Goal: Navigation & Orientation: Go to known website

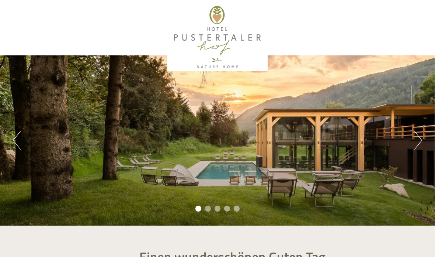
click at [421, 134] on button "Next" at bounding box center [419, 140] width 8 height 18
click at [421, 135] on button "Next" at bounding box center [419, 140] width 8 height 18
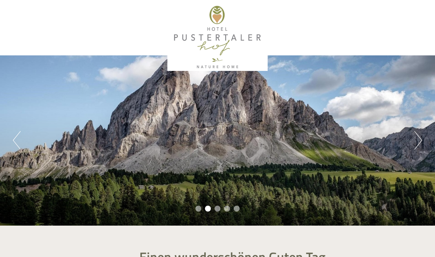
click at [421, 138] on button "Next" at bounding box center [419, 140] width 8 height 18
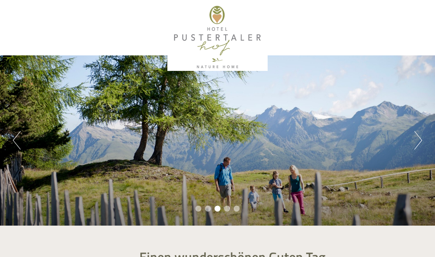
click at [422, 146] on button "Next" at bounding box center [419, 140] width 8 height 18
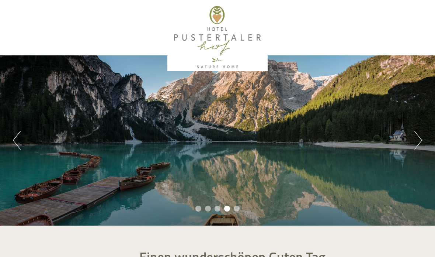
click at [420, 144] on button "Next" at bounding box center [419, 140] width 8 height 18
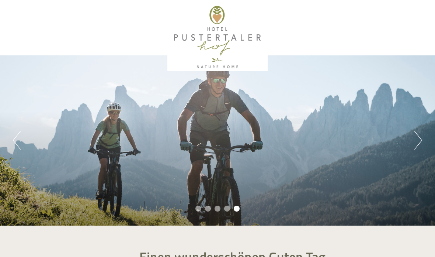
click at [426, 145] on div "Previous Next 1 2 3 4 5" at bounding box center [217, 140] width 435 height 170
click at [421, 145] on button "Next" at bounding box center [419, 140] width 8 height 18
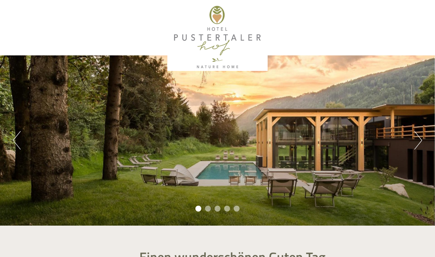
click at [422, 144] on button "Next" at bounding box center [419, 140] width 8 height 18
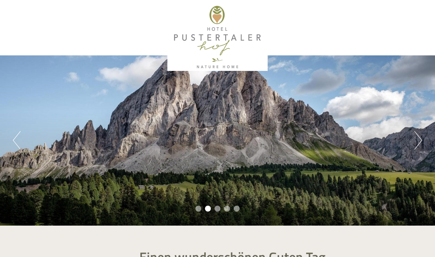
click at [415, 145] on button "Next" at bounding box center [419, 140] width 8 height 18
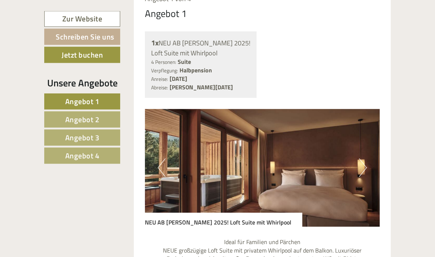
scroll to position [414, 0]
click at [362, 163] on button "Next" at bounding box center [363, 167] width 8 height 18
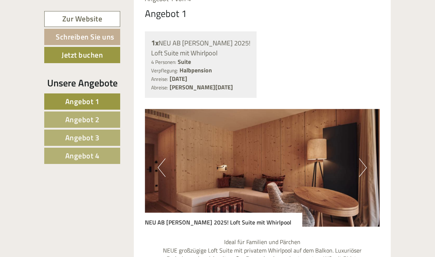
click at [362, 163] on button "Next" at bounding box center [363, 167] width 8 height 18
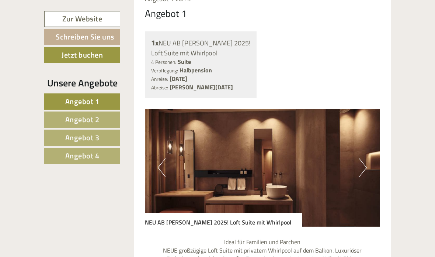
click at [362, 163] on button "Next" at bounding box center [363, 167] width 8 height 18
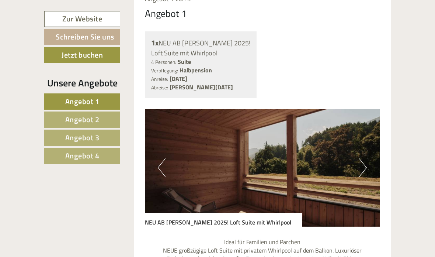
click at [362, 163] on button "Next" at bounding box center [363, 167] width 8 height 18
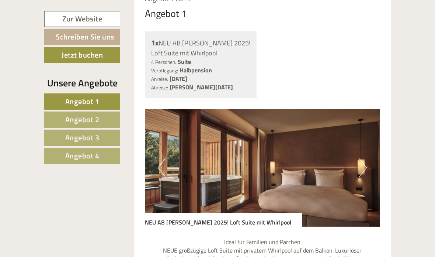
click at [362, 163] on button "Next" at bounding box center [363, 167] width 8 height 18
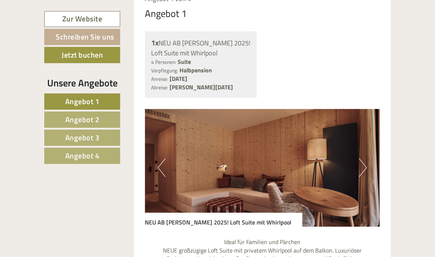
click at [362, 163] on button "Next" at bounding box center [363, 167] width 8 height 18
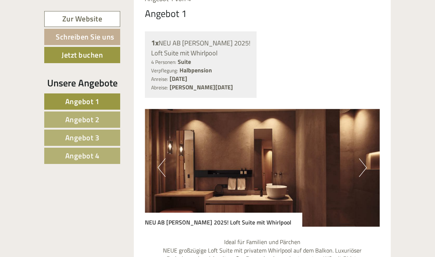
click at [362, 163] on button "Next" at bounding box center [363, 167] width 8 height 18
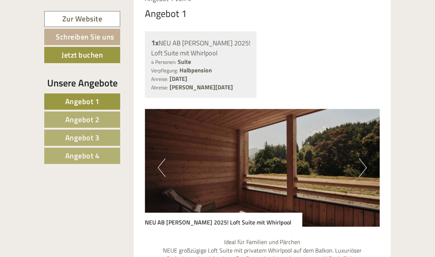
click at [362, 163] on button "Next" at bounding box center [363, 167] width 8 height 18
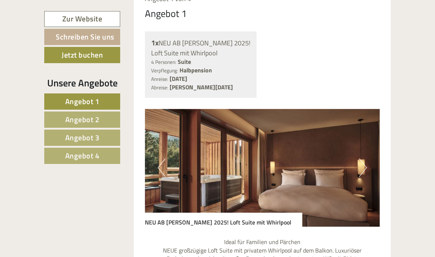
click at [362, 163] on button "Next" at bounding box center [363, 167] width 8 height 18
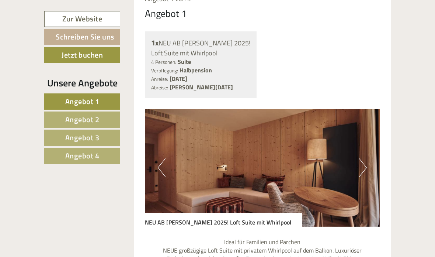
click at [362, 163] on button "Next" at bounding box center [363, 167] width 8 height 18
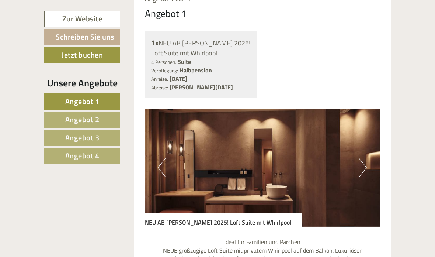
click at [362, 163] on button "Next" at bounding box center [363, 167] width 8 height 18
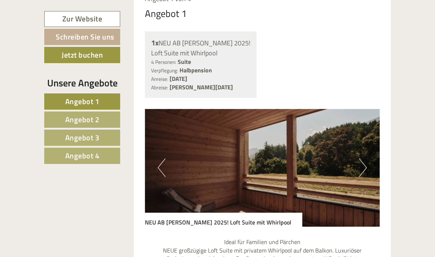
click at [362, 163] on button "Next" at bounding box center [363, 167] width 8 height 18
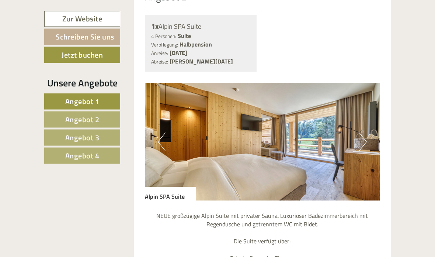
scroll to position [1149, 0]
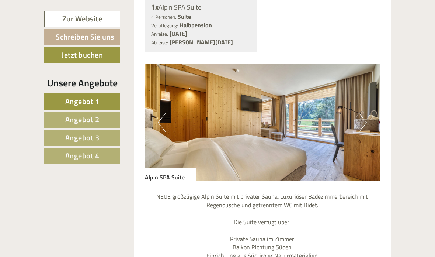
click at [362, 113] on button "Next" at bounding box center [363, 122] width 8 height 18
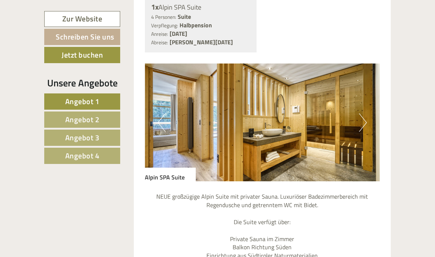
click at [362, 113] on button "Next" at bounding box center [363, 122] width 8 height 18
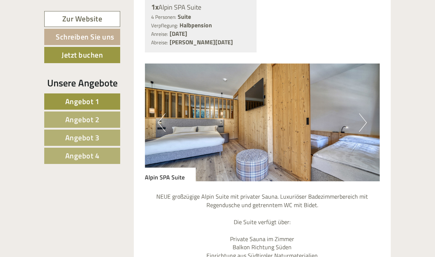
click at [362, 113] on button "Next" at bounding box center [363, 122] width 8 height 18
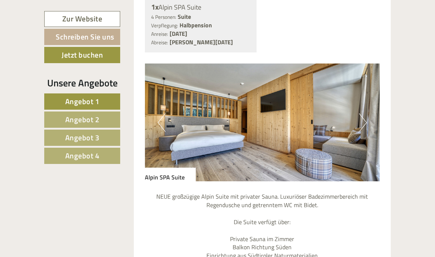
click at [362, 113] on button "Next" at bounding box center [363, 122] width 8 height 18
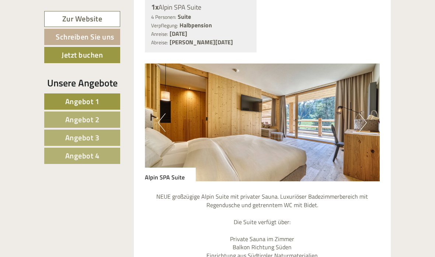
click at [362, 113] on button "Next" at bounding box center [363, 122] width 8 height 18
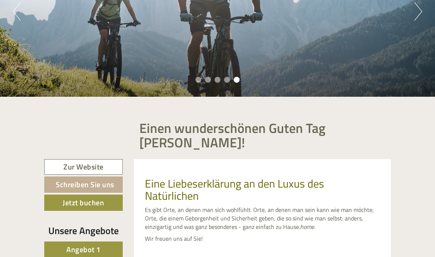
scroll to position [122, 0]
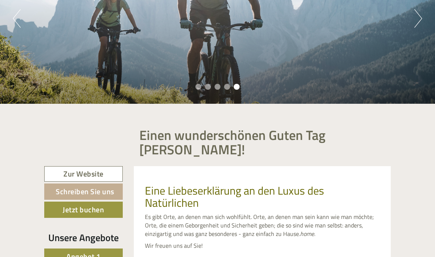
click at [79, 176] on link "Zur Website" at bounding box center [83, 174] width 79 height 16
